Goal: Task Accomplishment & Management: Manage account settings

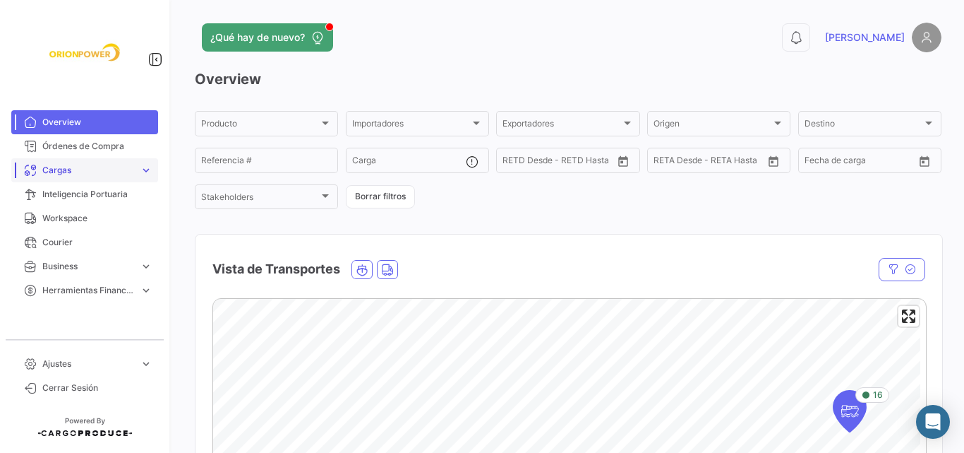
click at [115, 169] on span "Cargas" at bounding box center [88, 170] width 92 height 13
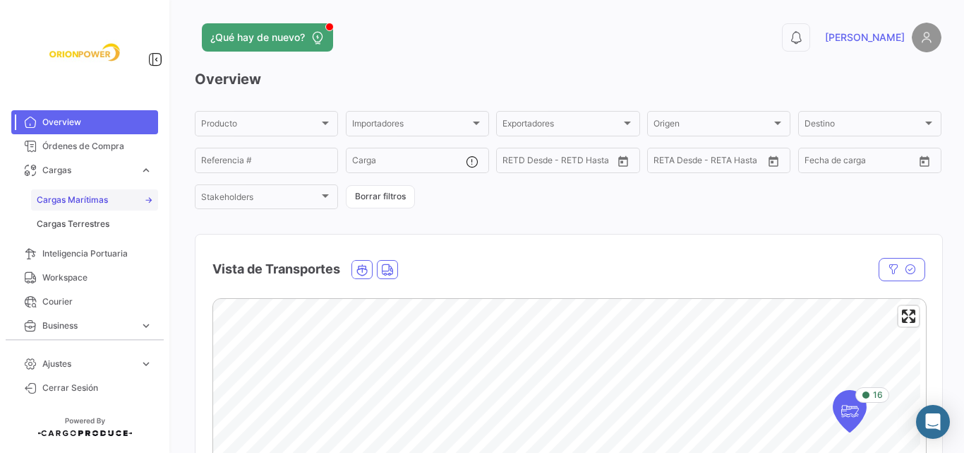
click at [99, 200] on span "Cargas Marítimas" at bounding box center [72, 199] width 71 height 13
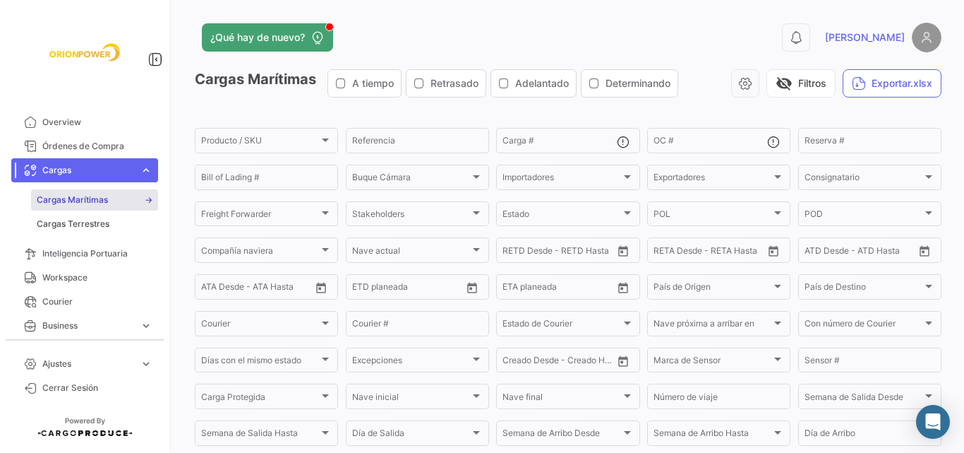
scroll to position [138, 0]
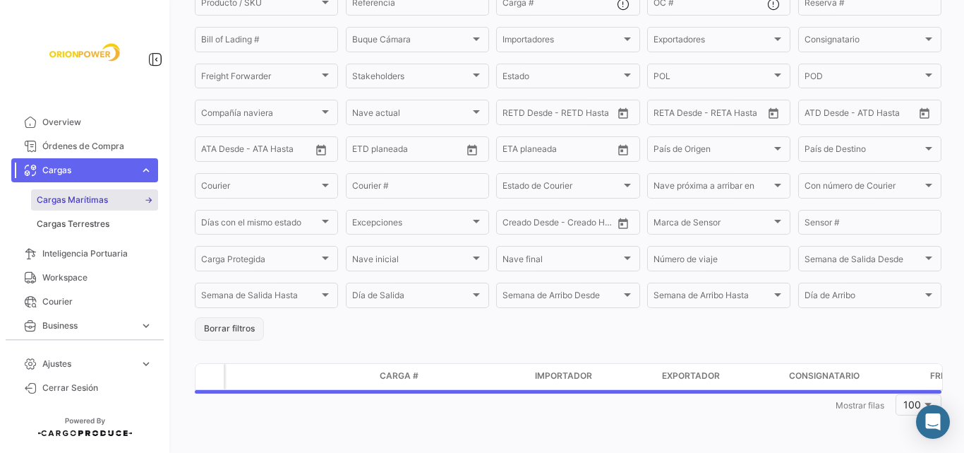
click at [238, 325] on button "Borrar filtros" at bounding box center [229, 328] width 69 height 23
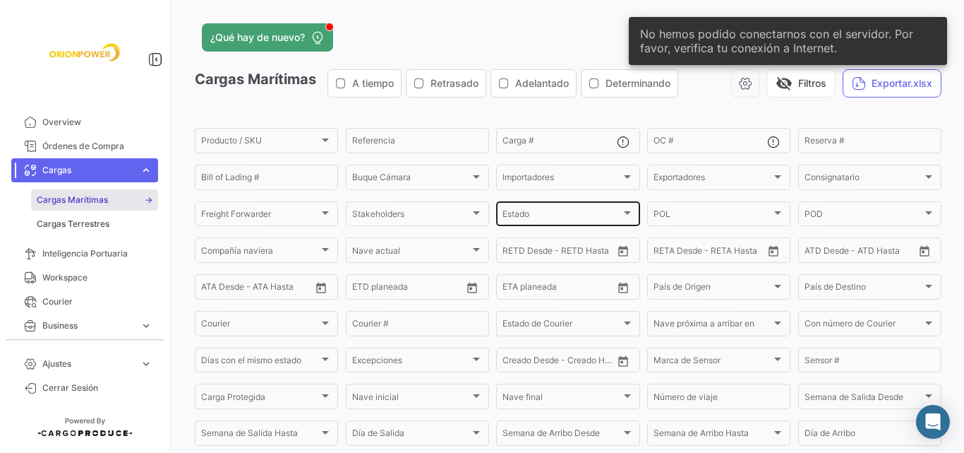
click at [570, 209] on div "Estado Estado" at bounding box center [568, 213] width 131 height 28
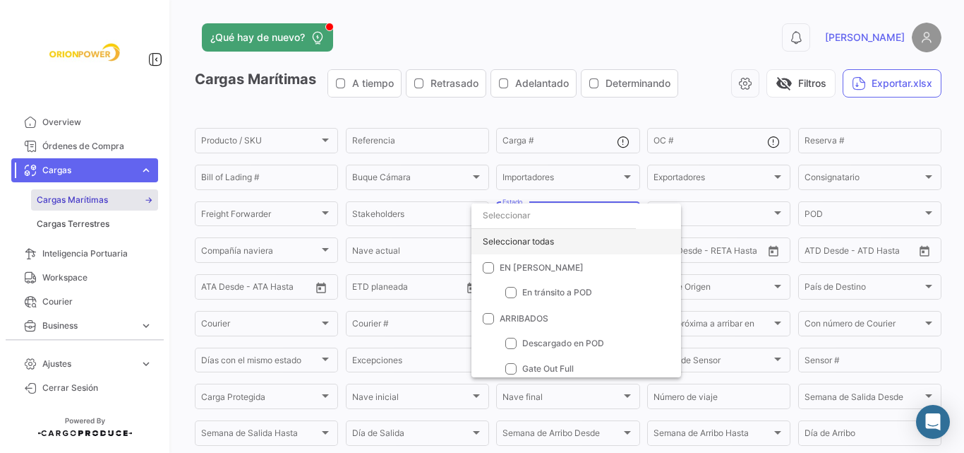
click at [536, 245] on div "Seleccionar todas" at bounding box center [577, 241] width 210 height 25
checkbox input "true"
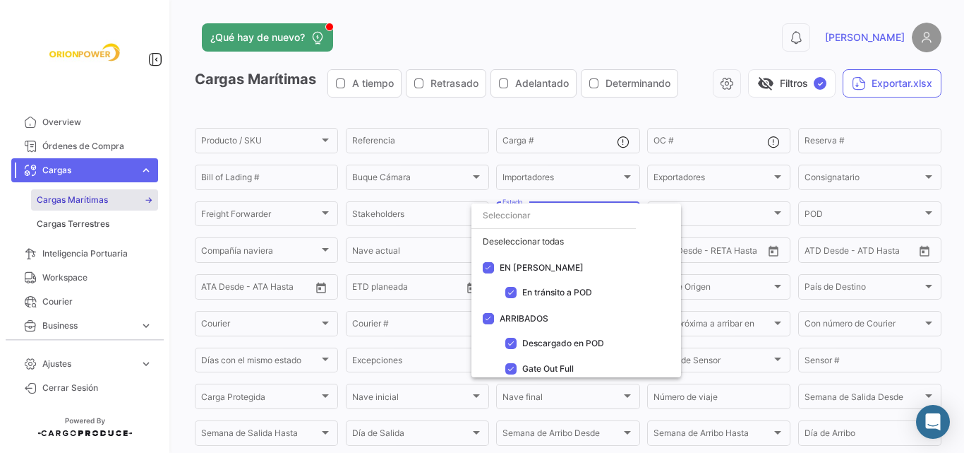
click at [796, 102] on div at bounding box center [482, 226] width 964 height 453
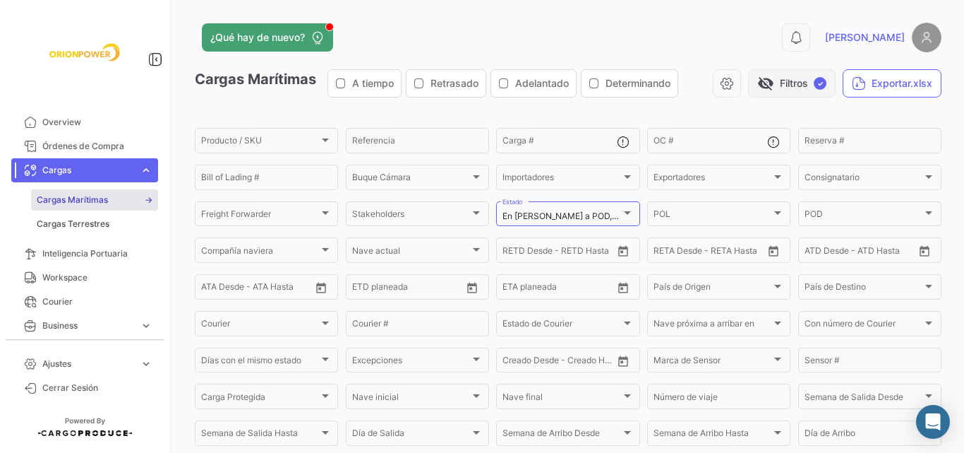
click at [791, 85] on button "visibility_off Filtros ✓" at bounding box center [792, 83] width 88 height 28
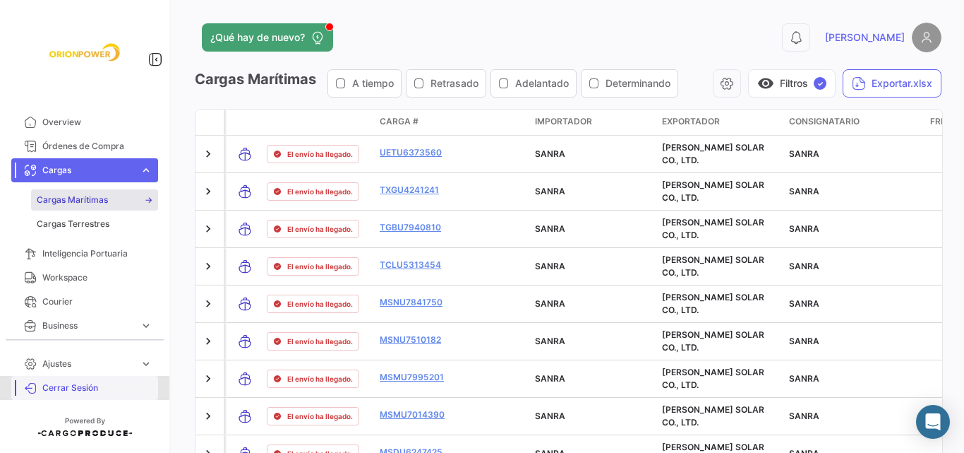
click at [66, 392] on span "Cerrar Sesión" at bounding box center [97, 387] width 110 height 13
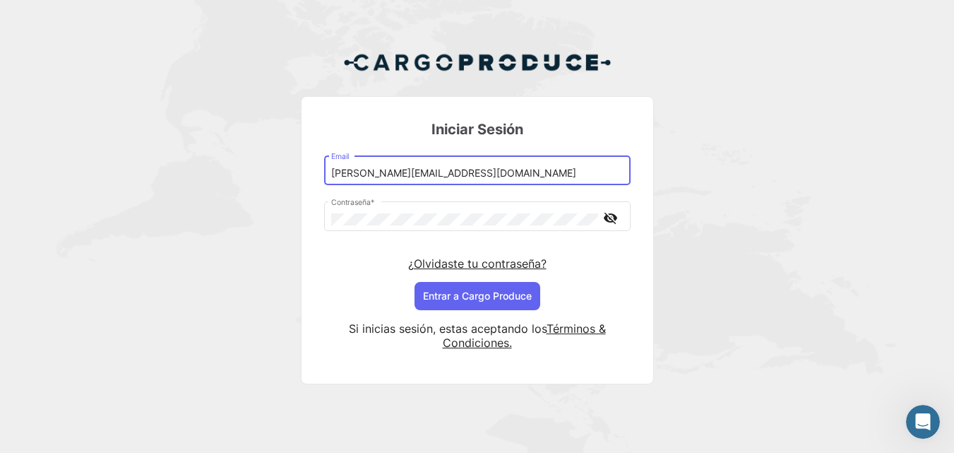
drag, startPoint x: 405, startPoint y: 175, endPoint x: 391, endPoint y: 170, distance: 14.3
click at [405, 175] on input "[PERSON_NAME][EMAIL_ADDRESS][DOMAIN_NAME]" at bounding box center [477, 173] width 292 height 12
drag, startPoint x: 381, startPoint y: 171, endPoint x: 405, endPoint y: 171, distance: 23.3
click at [405, 171] on input "[PERSON_NAME][EMAIL_ADDRESS][DOMAIN_NAME]" at bounding box center [477, 173] width 292 height 12
type input "[PERSON_NAME][EMAIL_ADDRESS][DOMAIN_NAME]"
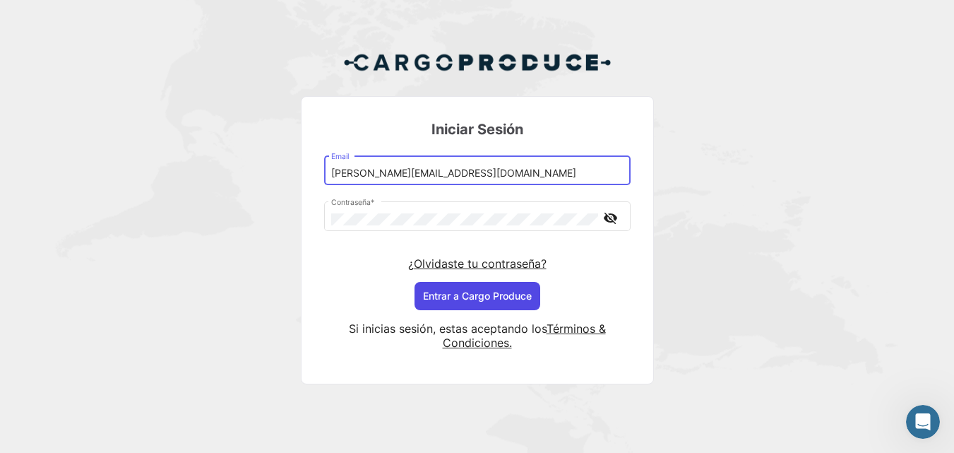
click at [497, 290] on button "Entrar a Cargo Produce" at bounding box center [477, 296] width 126 height 28
